Goal: Information Seeking & Learning: Stay updated

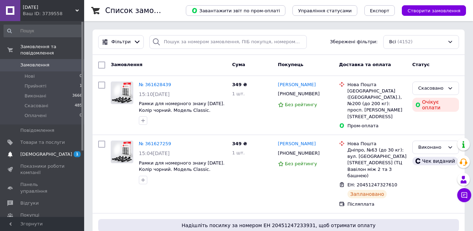
click at [39, 151] on span "[DEMOGRAPHIC_DATA]" at bounding box center [46, 154] width 52 height 6
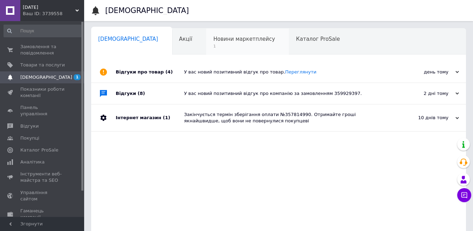
click at [207, 34] on div "Новини маркетплейсу 1" at bounding box center [247, 41] width 83 height 27
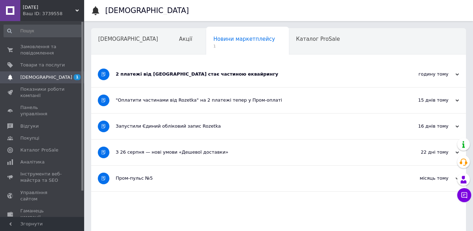
click at [225, 69] on div "2 платежі від Rozetka стає частиною еквайрингу" at bounding box center [252, 74] width 273 height 26
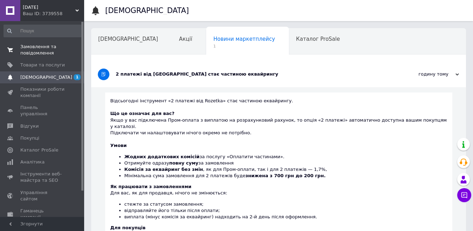
click at [39, 44] on span "Замовлення та повідомлення" at bounding box center [42, 50] width 45 height 13
